Goal: Information Seeking & Learning: Check status

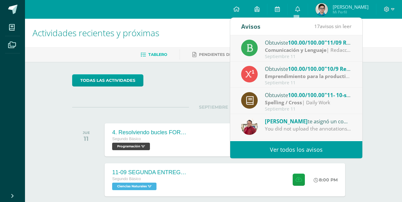
click at [285, 101] on strong "Spelling / Cross" at bounding box center [283, 102] width 37 height 7
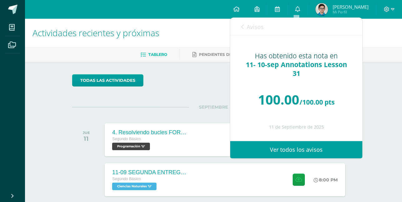
click at [259, 24] on span "Avisos" at bounding box center [255, 26] width 17 height 7
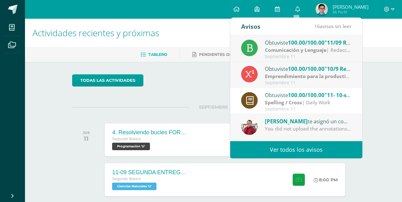
click at [304, 65] on div "Obtuviste 100.00/100.00 "10/9 Responder inciso B de página 145." en Emprendimie…" at bounding box center [308, 69] width 87 height 8
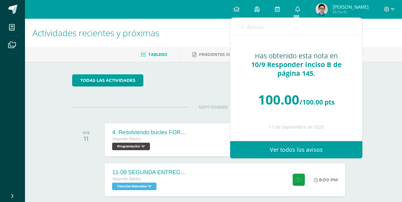
click at [260, 25] on span "Avisos" at bounding box center [255, 26] width 17 height 7
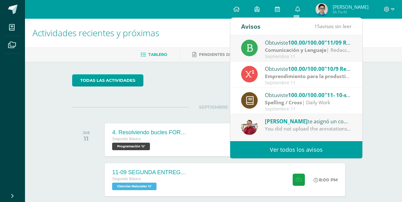
click at [277, 49] on strong "Comunicación y Lenguaje" at bounding box center [295, 49] width 61 height 7
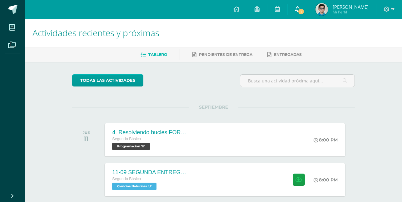
click at [297, 8] on icon at bounding box center [297, 9] width 5 height 6
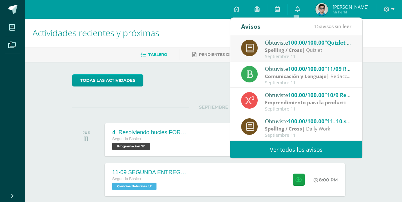
drag, startPoint x: 297, startPoint y: 29, endPoint x: 299, endPoint y: 36, distance: 6.4
click at [298, 31] on div "Avisos 15 avisos sin leer Avisos" at bounding box center [296, 26] width 132 height 17
click at [302, 45] on span "100.00/100.00" at bounding box center [306, 42] width 37 height 7
